Goal: Task Accomplishment & Management: Complete application form

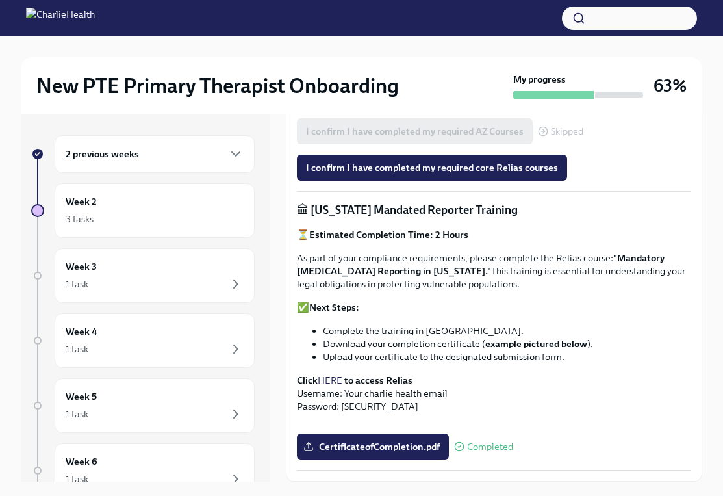
scroll to position [865, 0]
click at [132, 195] on div "Week 2 3 tasks" at bounding box center [155, 210] width 178 height 32
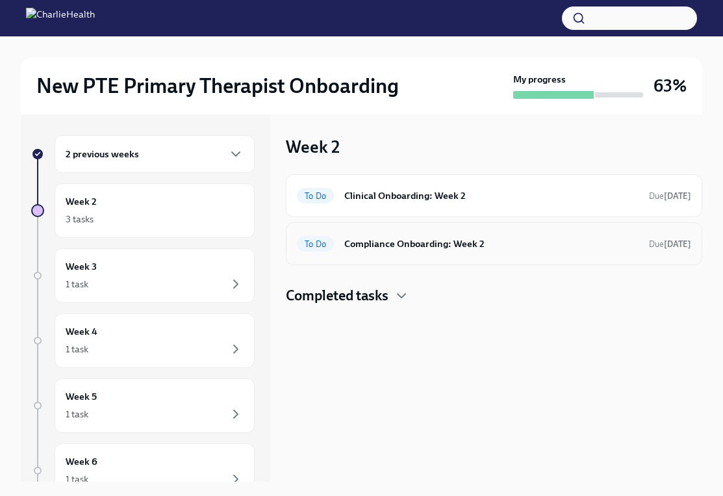
click at [425, 251] on div "To Do Compliance Onboarding: Week 2 Due [DATE]" at bounding box center [494, 243] width 394 height 21
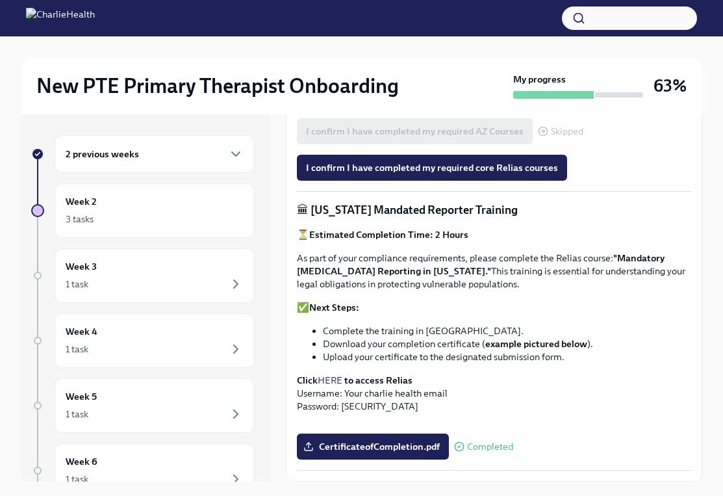
scroll to position [868, 0]
click at [177, 223] on div "3 tasks" at bounding box center [155, 219] width 178 height 16
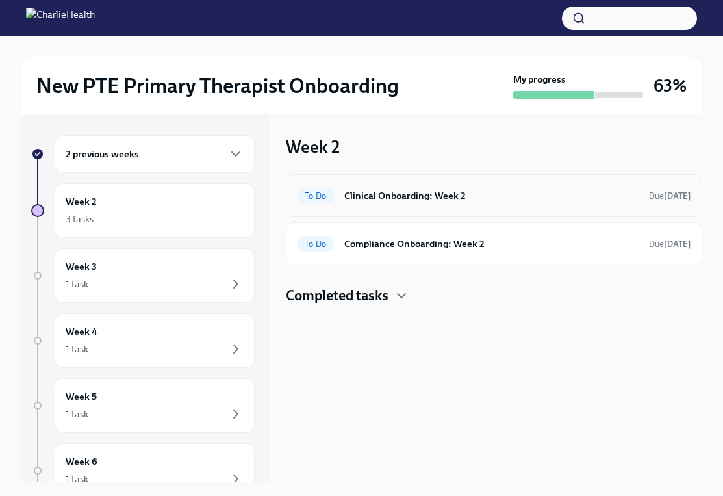
click at [478, 196] on h6 "Clinical Onboarding: Week 2" at bounding box center [491, 195] width 294 height 14
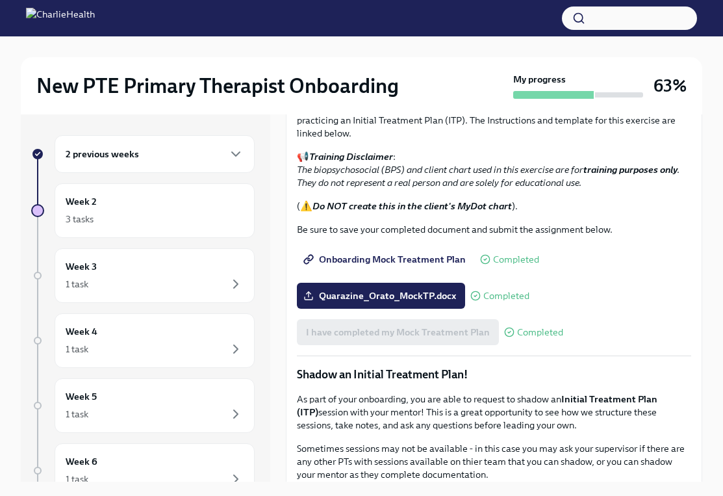
scroll to position [509, 0]
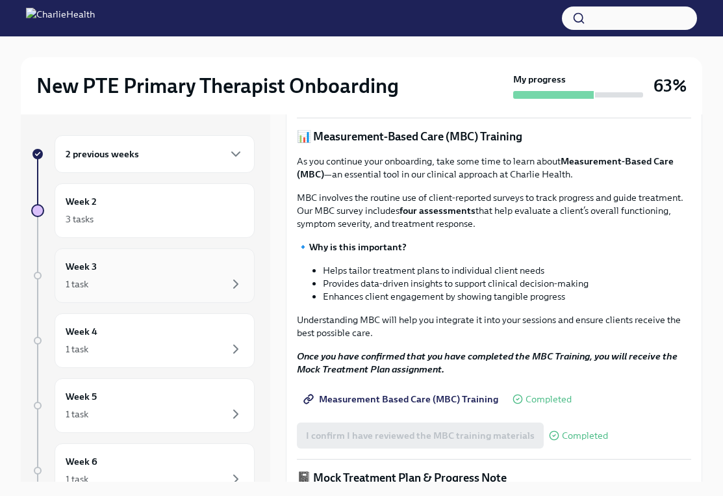
click at [103, 284] on div "1 task" at bounding box center [155, 284] width 178 height 16
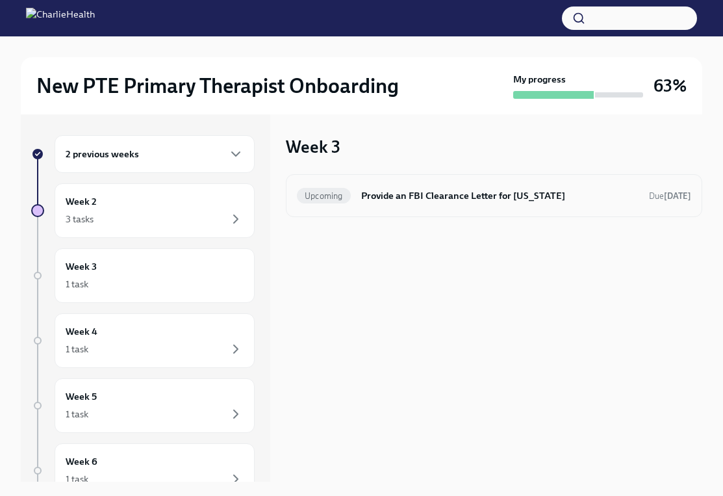
click at [435, 197] on h6 "Provide an FBI Clearance Letter for [US_STATE]" at bounding box center [499, 195] width 277 height 14
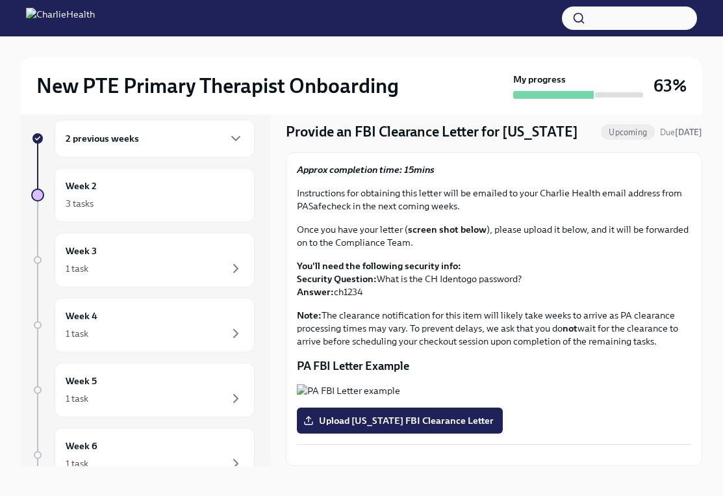
scroll to position [72, 0]
click at [175, 323] on div "Week 4 1 task" at bounding box center [155, 325] width 178 height 32
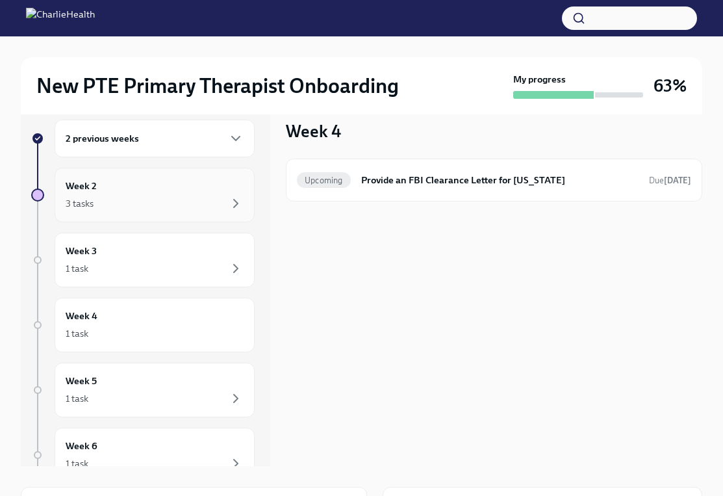
click at [121, 202] on div "3 tasks" at bounding box center [155, 204] width 178 height 16
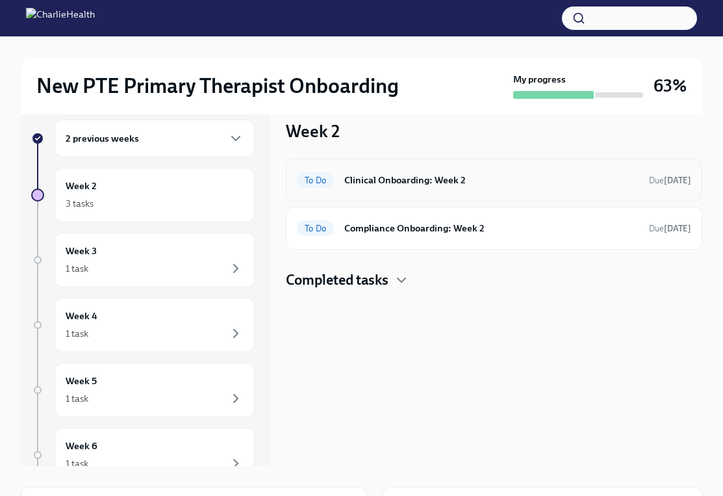
click at [435, 188] on div "To Do Clinical Onboarding: Week 2 Due [DATE]" at bounding box center [494, 180] width 394 height 21
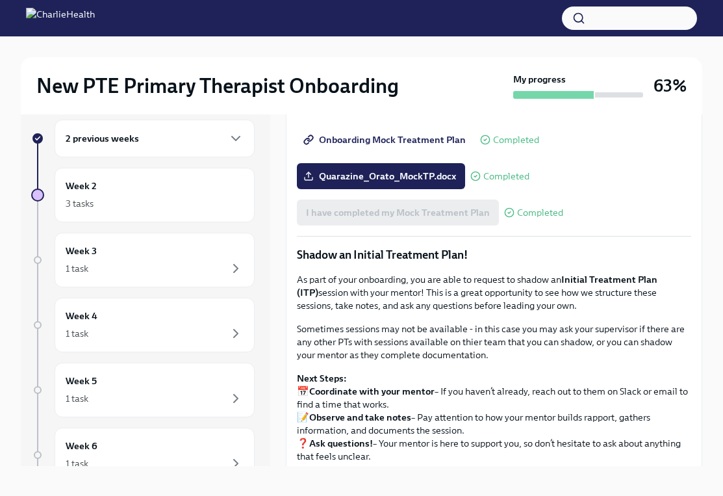
scroll to position [993, 0]
